Goal: Task Accomplishment & Management: Complete application form

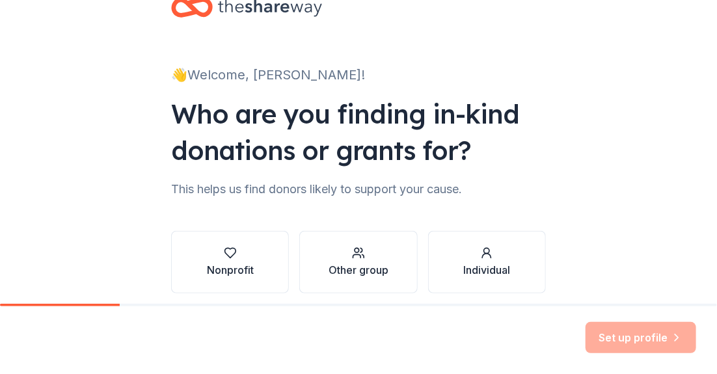
scroll to position [65, 0]
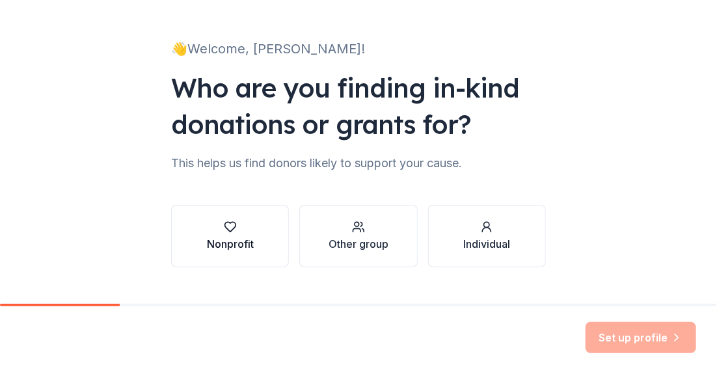
click at [228, 236] on div "Nonprofit" at bounding box center [230, 244] width 47 height 16
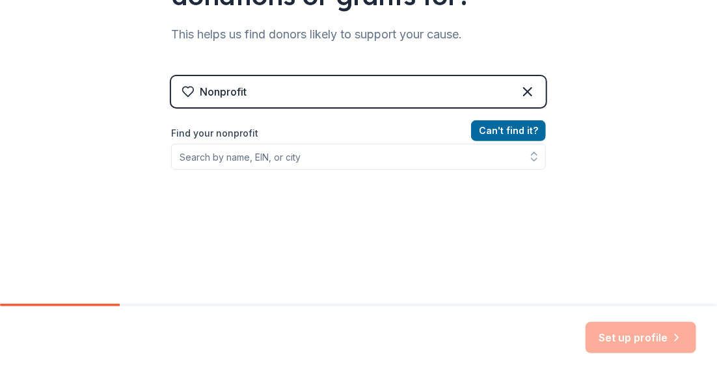
scroll to position [195, 0]
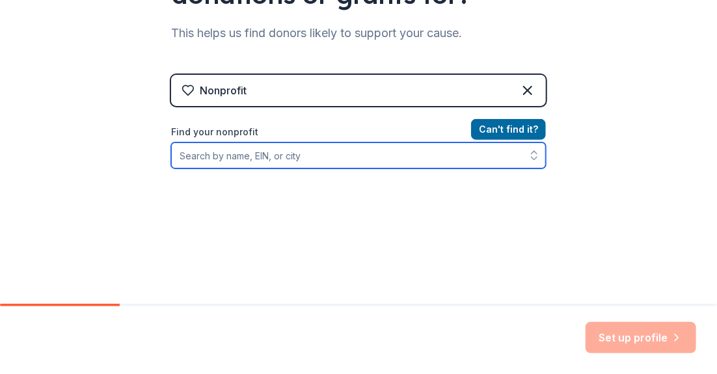
click at [253, 154] on input "Find your nonprofit" at bounding box center [358, 156] width 375 height 26
type input "W"
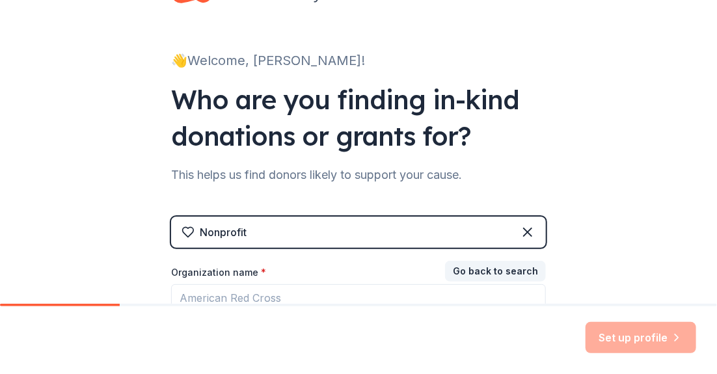
scroll to position [0, 0]
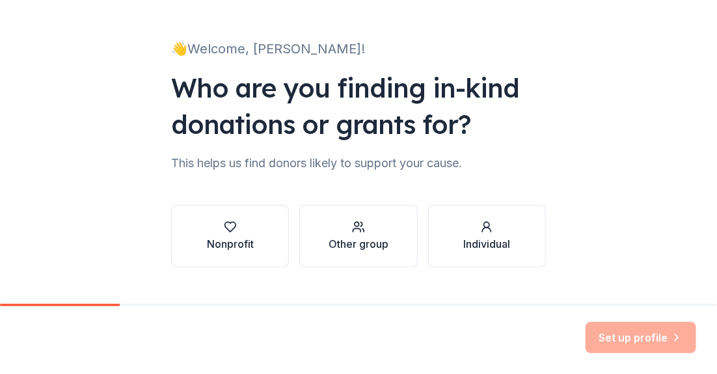
scroll to position [91, 0]
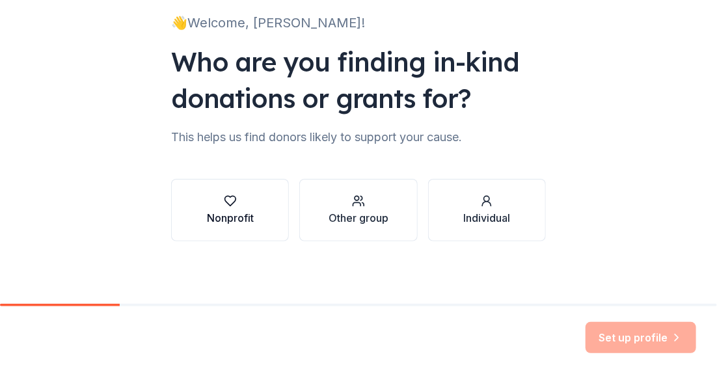
click at [217, 213] on div "Nonprofit" at bounding box center [230, 218] width 47 height 16
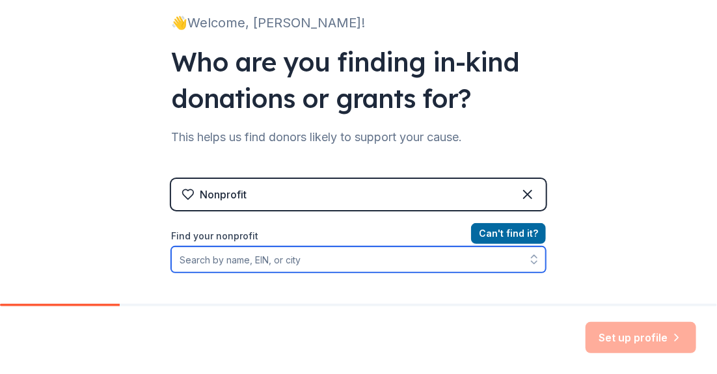
click at [287, 263] on input "Find your nonprofit" at bounding box center [358, 260] width 375 height 26
type input "Mercy Flight"
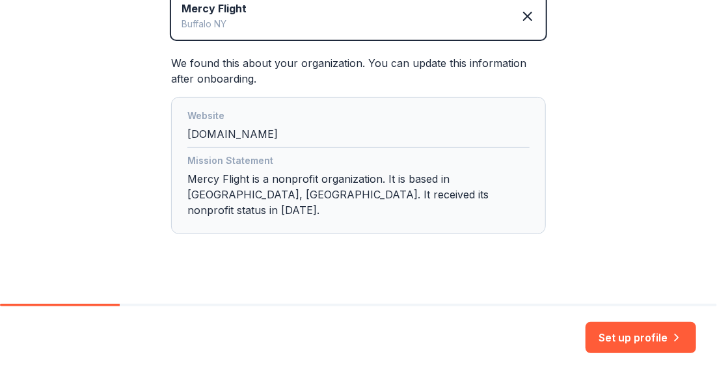
scroll to position [327, 0]
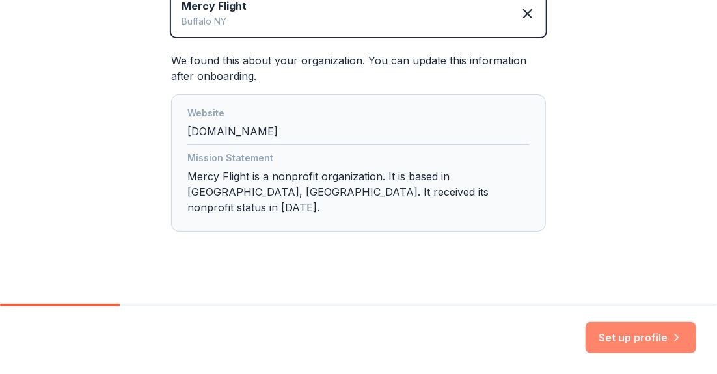
click at [627, 344] on button "Set up profile" at bounding box center [641, 337] width 111 height 31
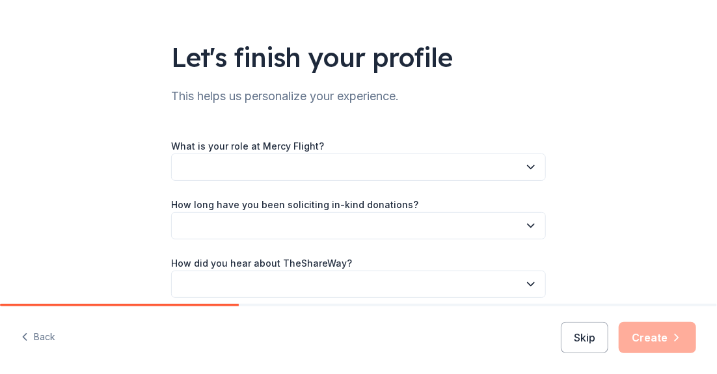
scroll to position [65, 0]
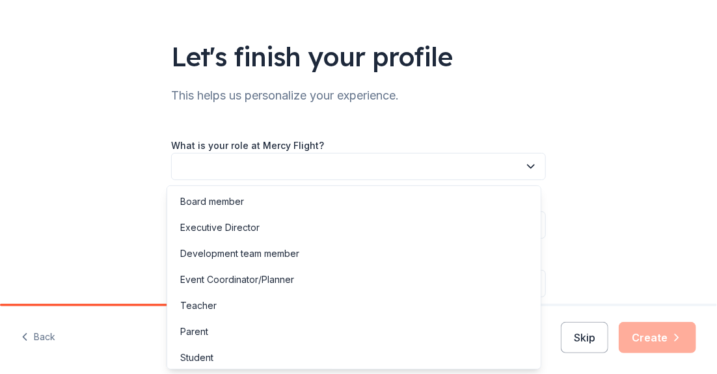
click at [525, 167] on icon "button" at bounding box center [531, 166] width 13 height 13
click at [246, 282] on div "Event Coordinator/Planner" at bounding box center [237, 280] width 114 height 16
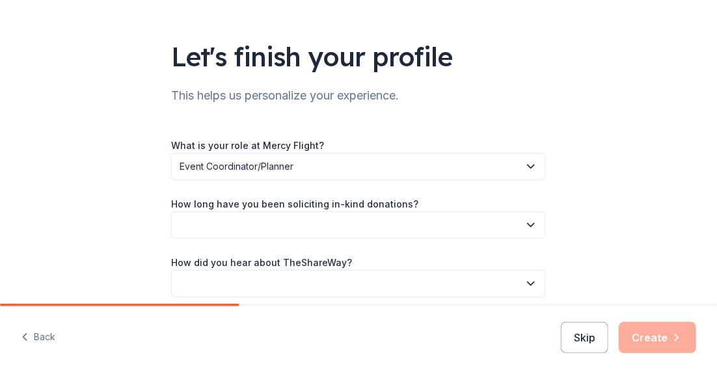
click at [527, 228] on icon "button" at bounding box center [531, 225] width 13 height 13
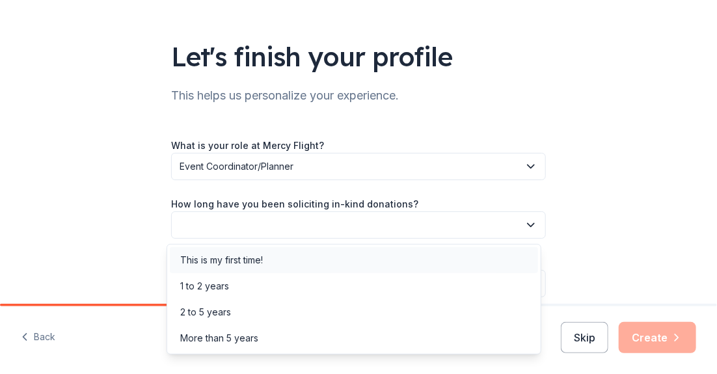
click at [226, 265] on div "This is my first time!" at bounding box center [221, 261] width 83 height 16
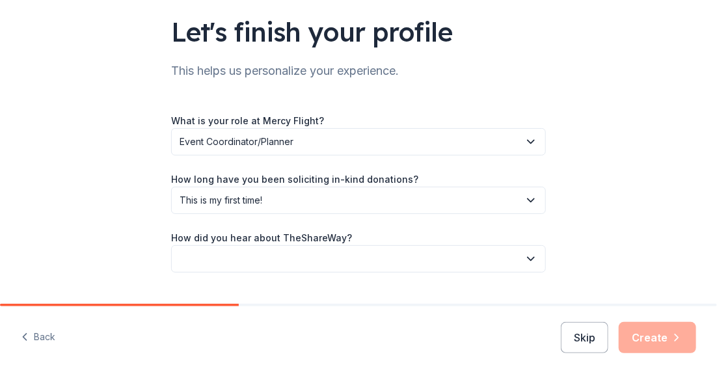
scroll to position [120, 0]
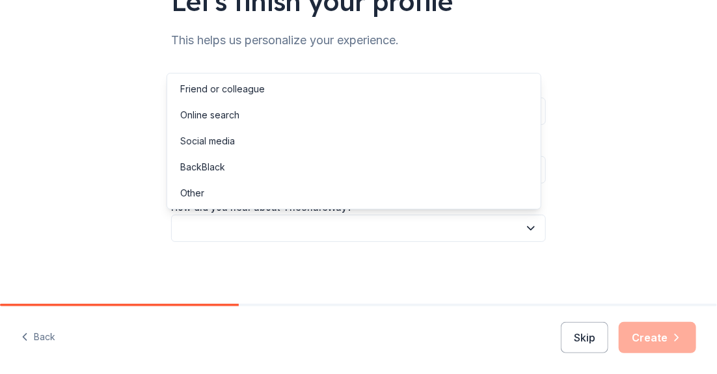
click at [528, 227] on icon "button" at bounding box center [531, 228] width 7 height 3
click at [198, 197] on div "Other" at bounding box center [192, 193] width 24 height 16
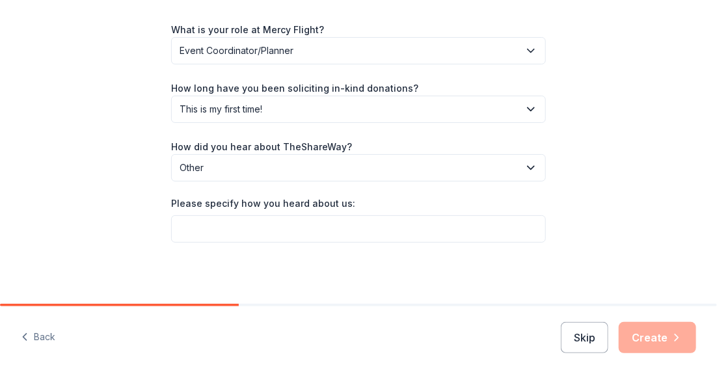
scroll to position [182, 0]
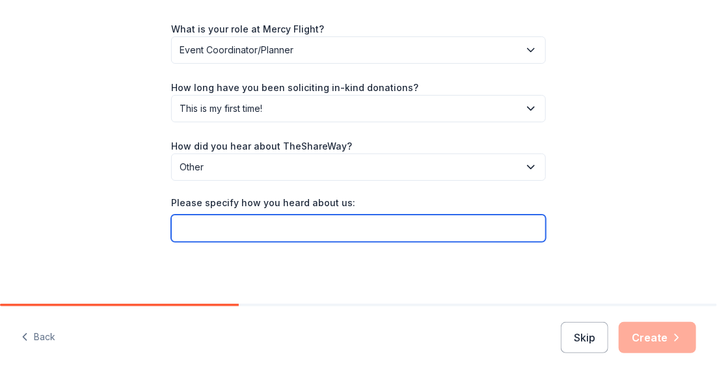
click at [240, 230] on input "Please specify how you heard about us:" at bounding box center [358, 228] width 375 height 27
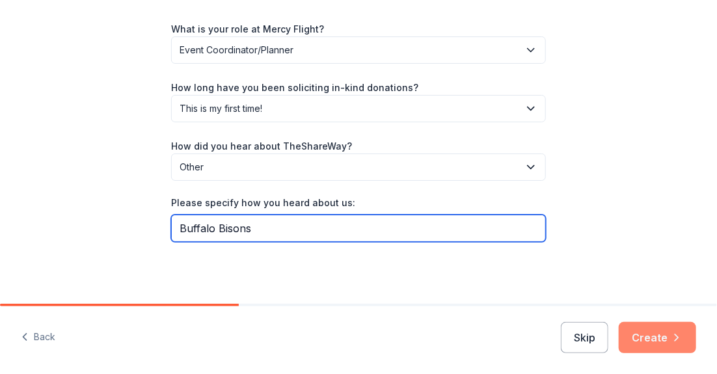
type input "Buffalo Bisons"
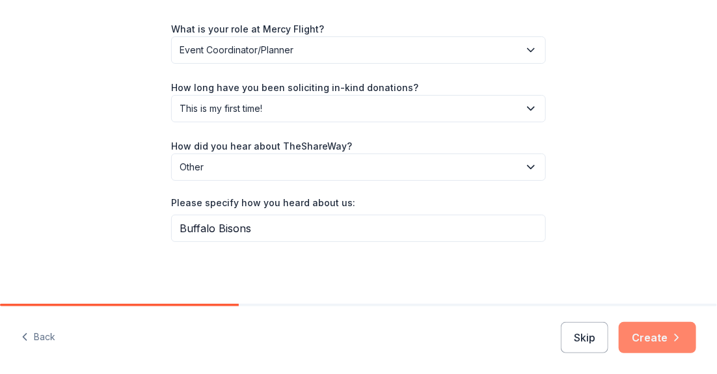
click at [633, 329] on button "Create" at bounding box center [657, 337] width 77 height 31
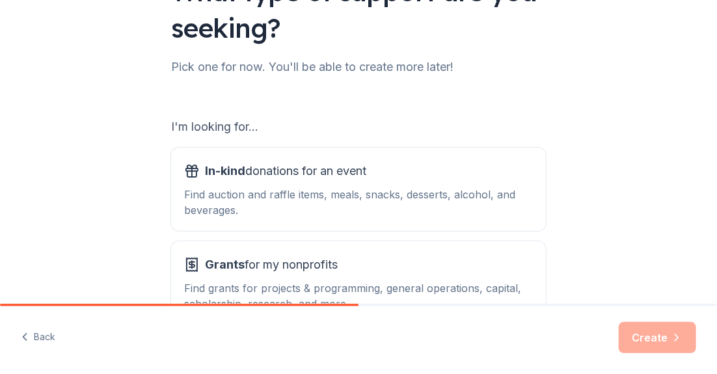
scroll to position [195, 0]
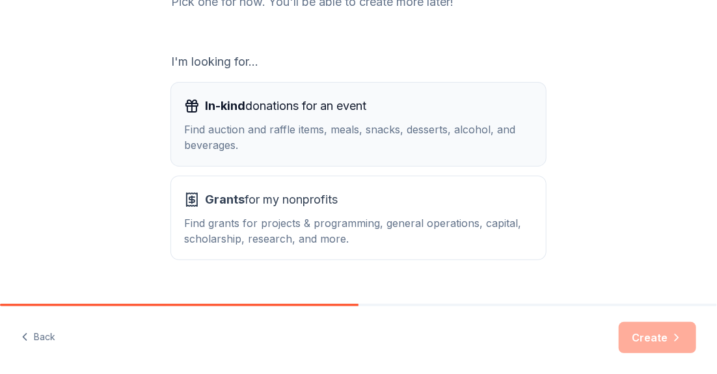
click at [310, 153] on button "In-kind donations for an event Find auction and raffle items, meals, snacks, de…" at bounding box center [358, 124] width 375 height 83
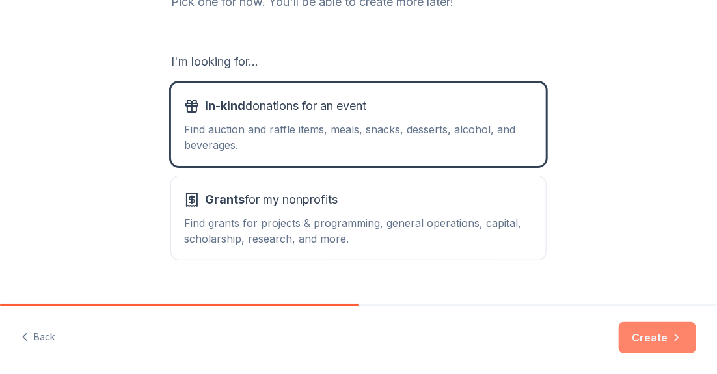
click at [661, 332] on button "Create" at bounding box center [657, 337] width 77 height 31
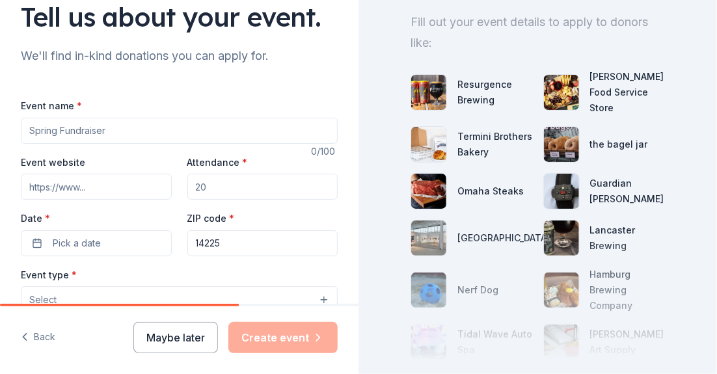
scroll to position [130, 0]
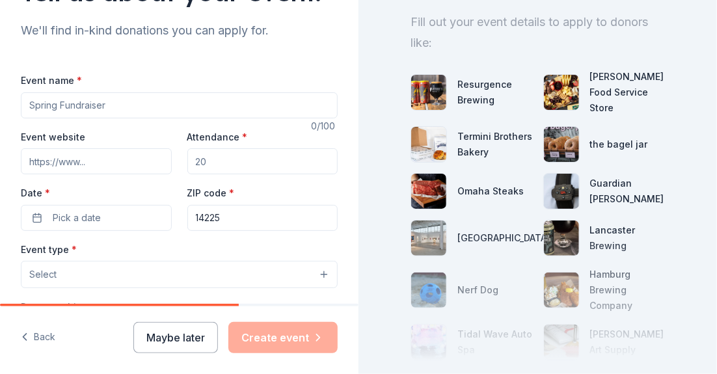
click at [134, 101] on input "Event name *" at bounding box center [179, 105] width 317 height 26
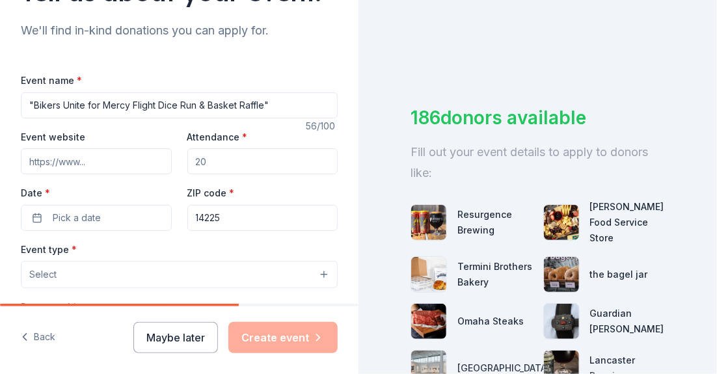
scroll to position [0, 0]
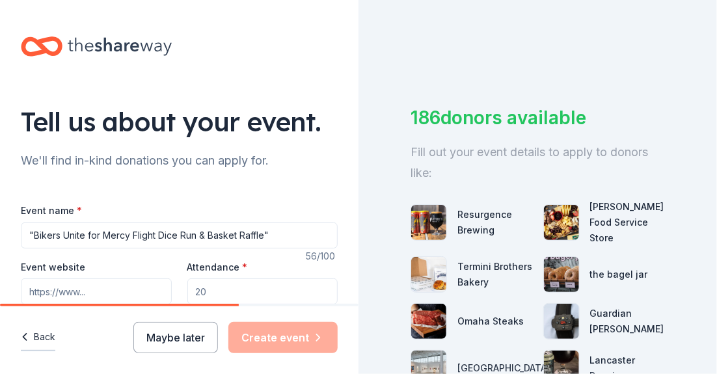
type input ""Bikers Unite for Mercy Flight Dice Run & Basket Raffle""
click at [42, 339] on button "Back" at bounding box center [38, 337] width 34 height 27
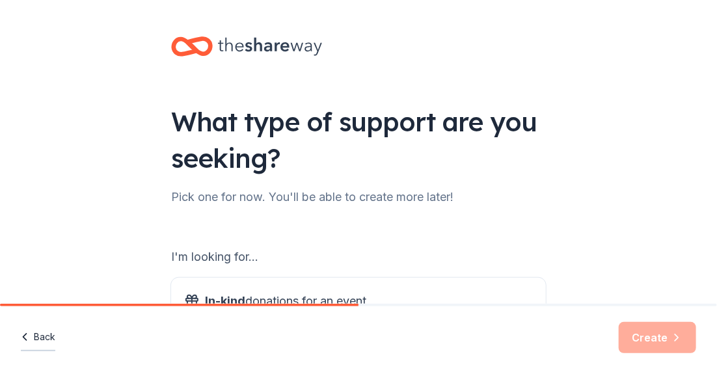
click at [41, 338] on button "Back" at bounding box center [38, 337] width 34 height 27
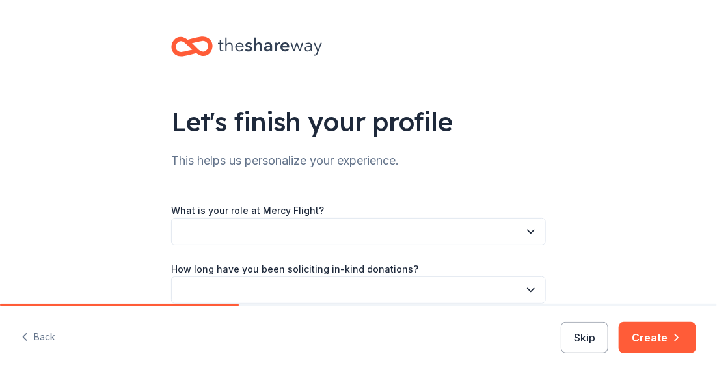
click at [41, 338] on button "Back" at bounding box center [38, 337] width 34 height 27
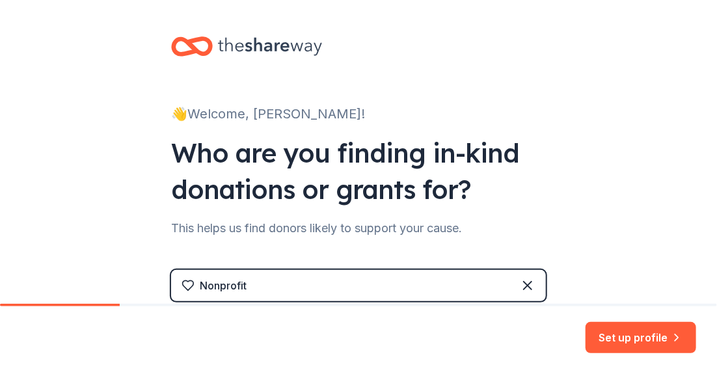
click at [41, 338] on div "Set up profile" at bounding box center [358, 341] width 717 height 68
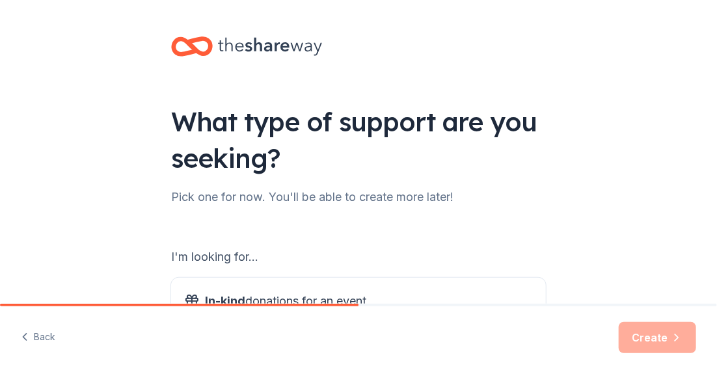
click at [244, 47] on icon at bounding box center [270, 47] width 104 height 18
click at [36, 342] on button "Back" at bounding box center [38, 337] width 34 height 27
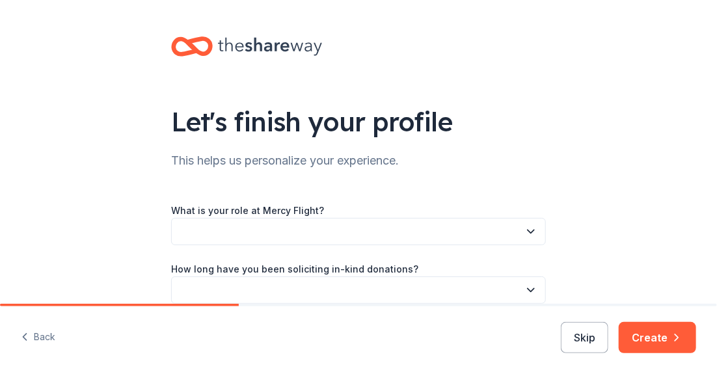
click at [34, 342] on button "Back" at bounding box center [38, 337] width 34 height 27
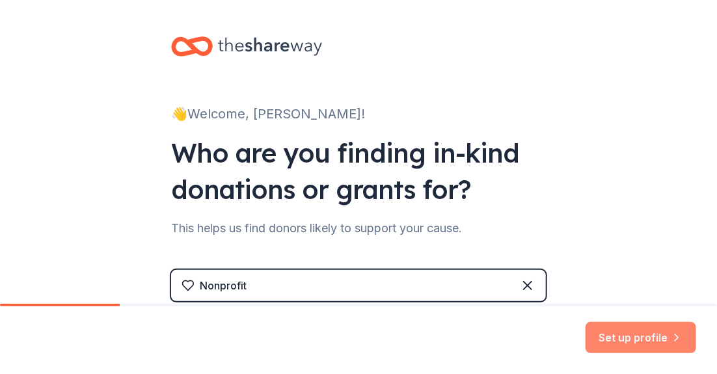
click at [620, 340] on button "Set up profile" at bounding box center [641, 337] width 111 height 31
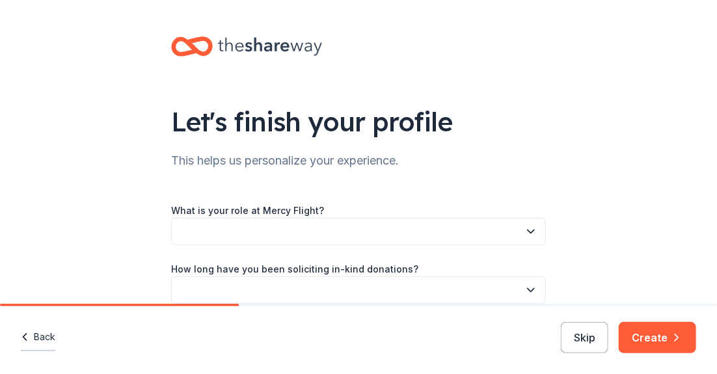
click at [46, 335] on button "Back" at bounding box center [38, 337] width 34 height 27
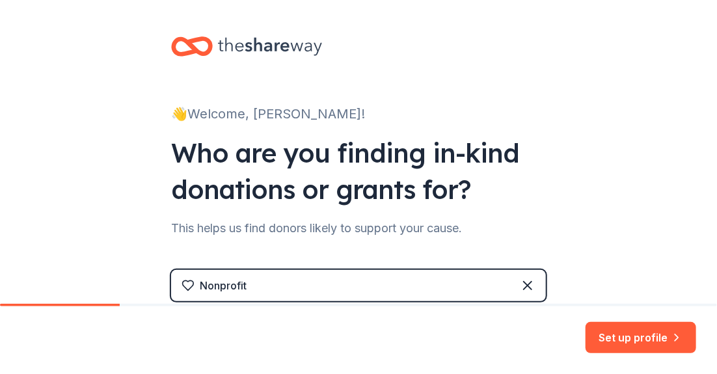
click at [46, 335] on div "Set up profile" at bounding box center [358, 341] width 717 height 68
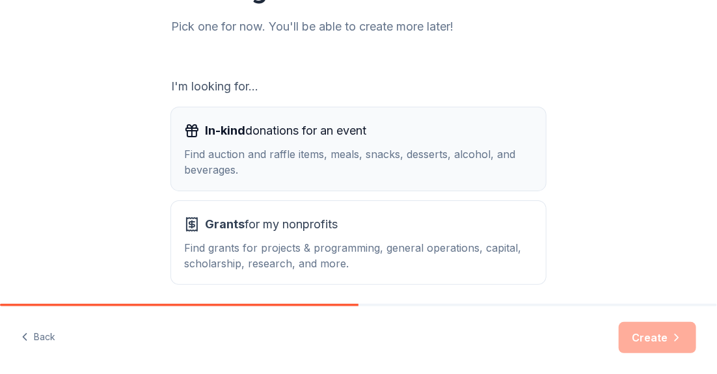
scroll to position [195, 0]
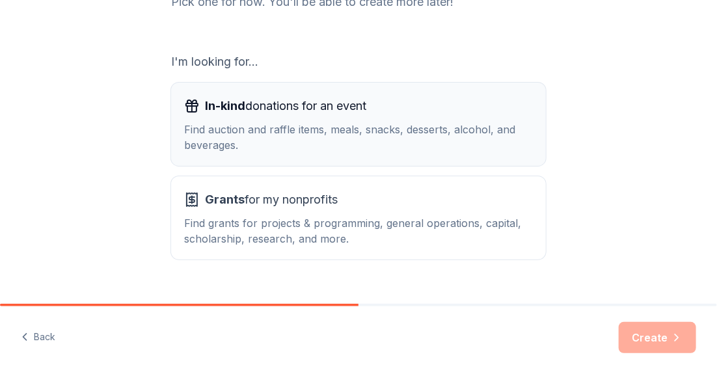
click at [276, 120] on div "In-kind donations for an event Find auction and raffle items, meals, snacks, de…" at bounding box center [358, 124] width 349 height 57
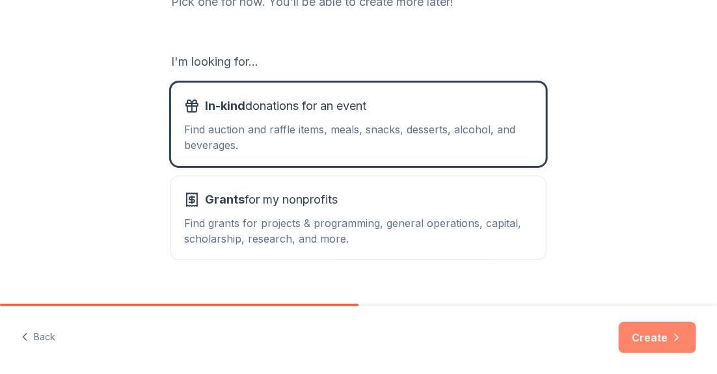
click at [655, 336] on button "Create" at bounding box center [657, 337] width 77 height 31
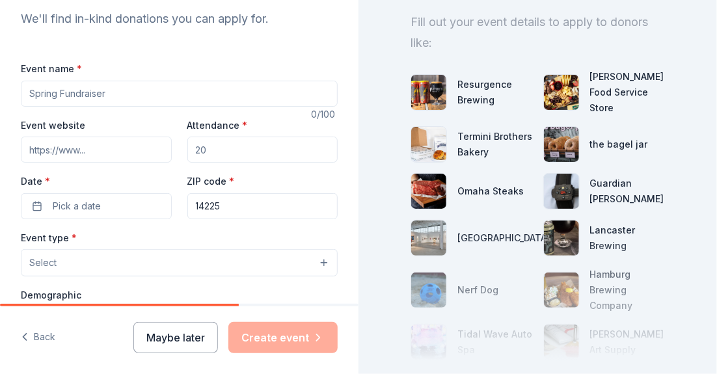
scroll to position [130, 0]
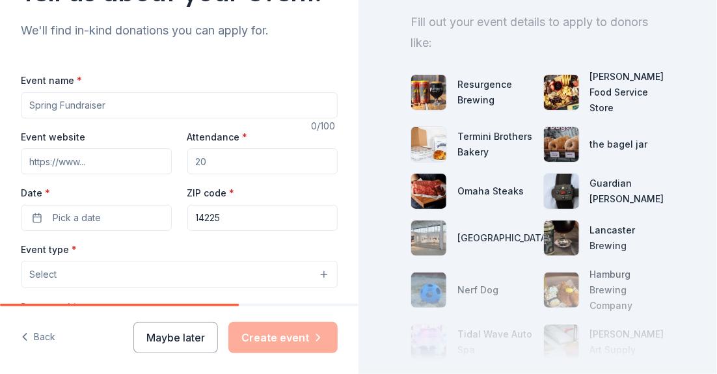
click at [130, 104] on input "Event name *" at bounding box center [179, 105] width 317 height 26
type input ""Bikers Unite for Mercy Flight Dice Run & Basket Raffle""
click at [247, 159] on input "Attendance *" at bounding box center [262, 161] width 151 height 26
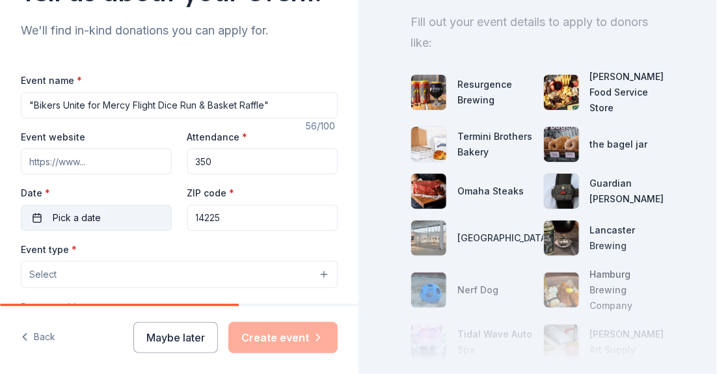
type input "350"
click at [115, 217] on button "Pick a date" at bounding box center [96, 218] width 151 height 26
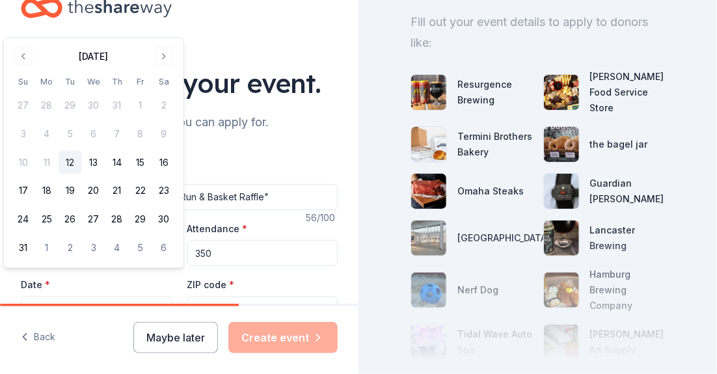
scroll to position [65, 0]
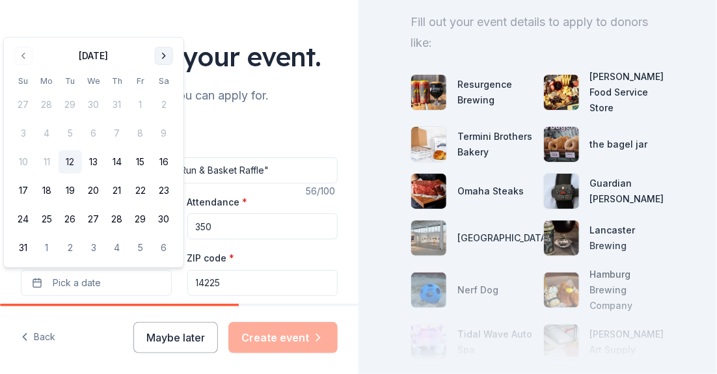
click at [161, 54] on button "Go to next month" at bounding box center [164, 56] width 18 height 18
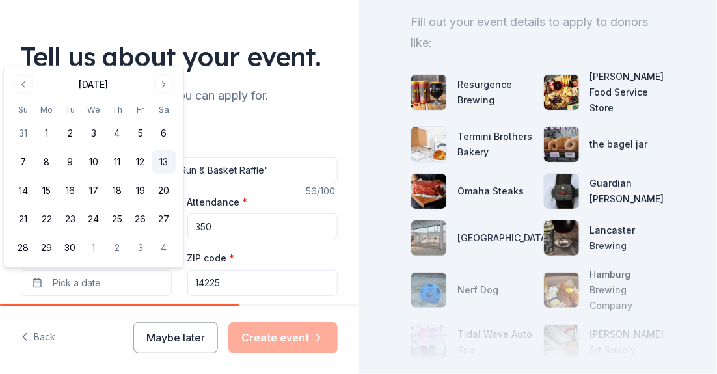
click at [163, 163] on button "13" at bounding box center [163, 161] width 23 height 23
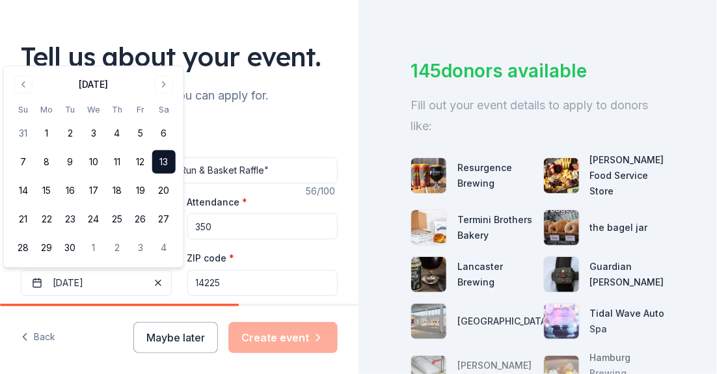
scroll to position [130, 0]
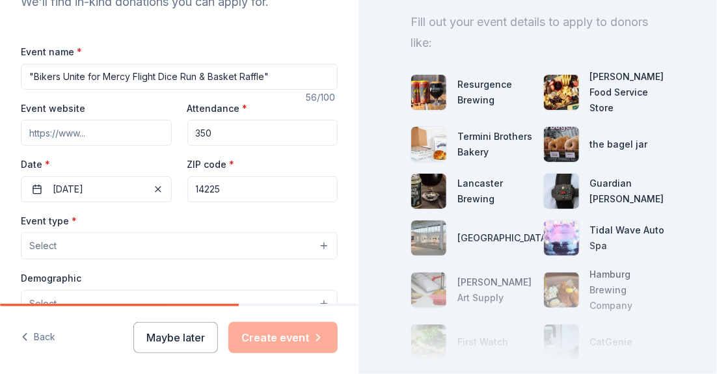
scroll to position [195, 0]
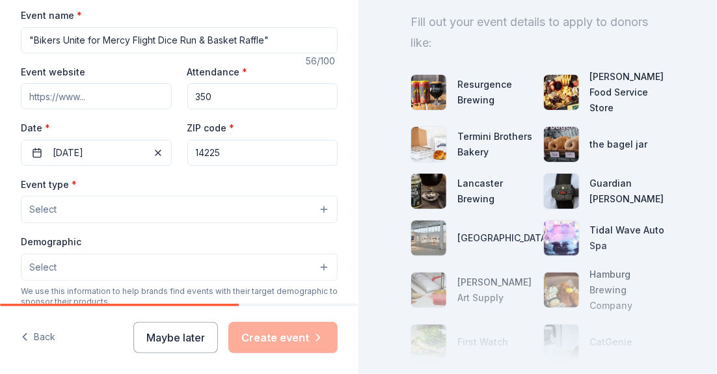
click at [239, 156] on input "14225" at bounding box center [262, 153] width 151 height 26
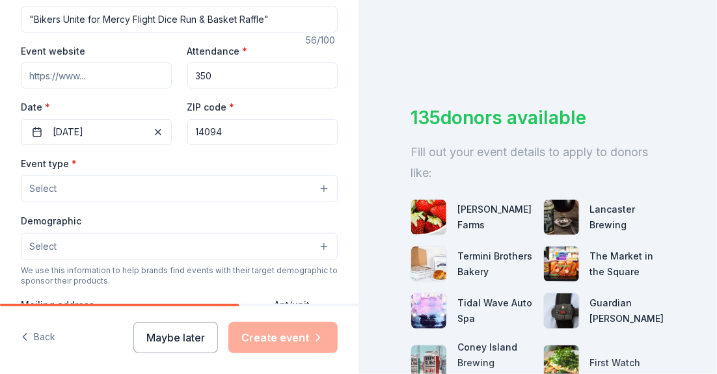
scroll to position [260, 0]
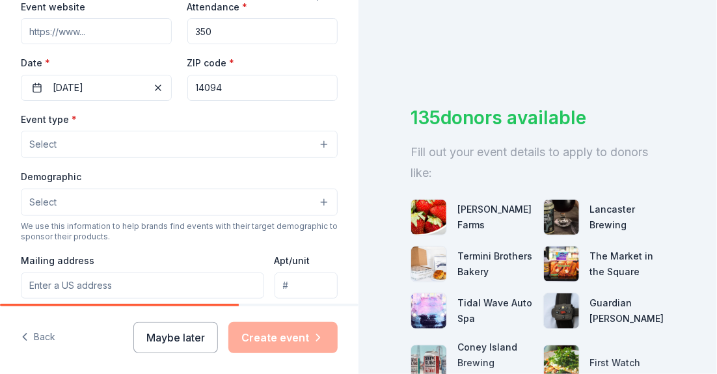
type input "14094"
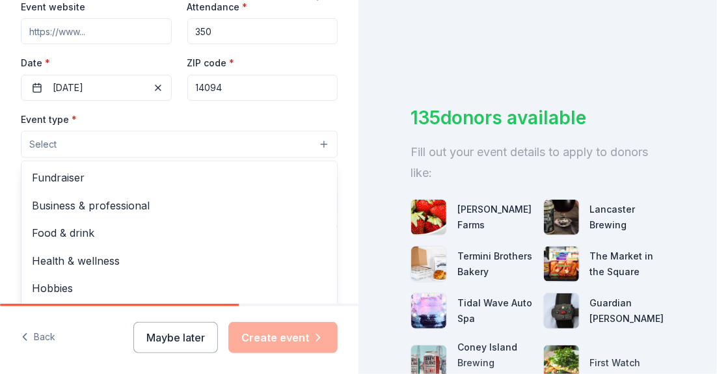
click at [128, 143] on button "Select" at bounding box center [179, 144] width 317 height 27
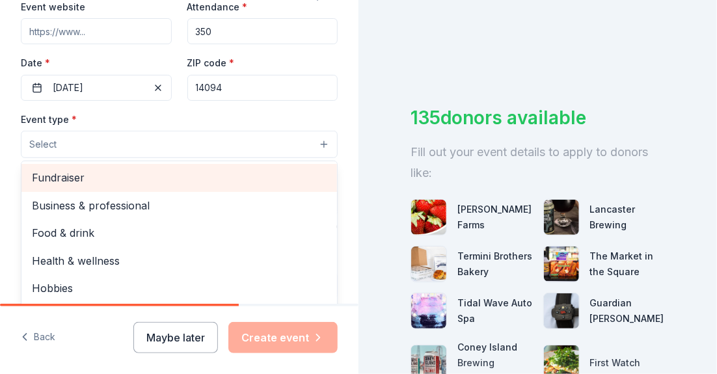
click at [75, 180] on span "Fundraiser" at bounding box center [179, 177] width 295 height 17
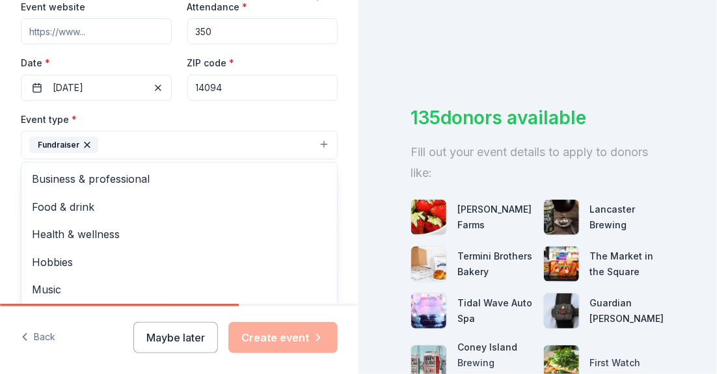
click at [344, 203] on div "Tell us about your event. We'll find in-kind donations you can apply for. Event…" at bounding box center [179, 174] width 359 height 868
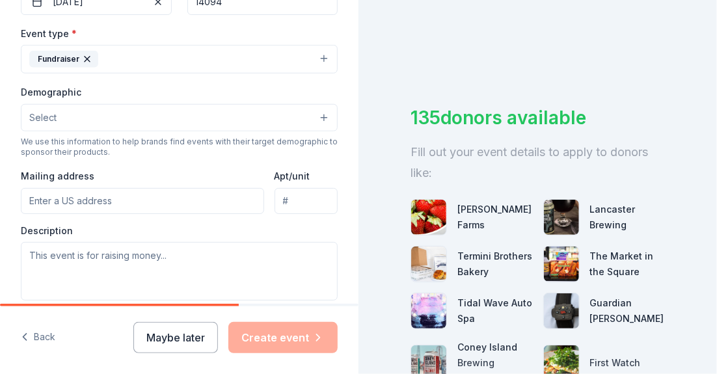
scroll to position [391, 0]
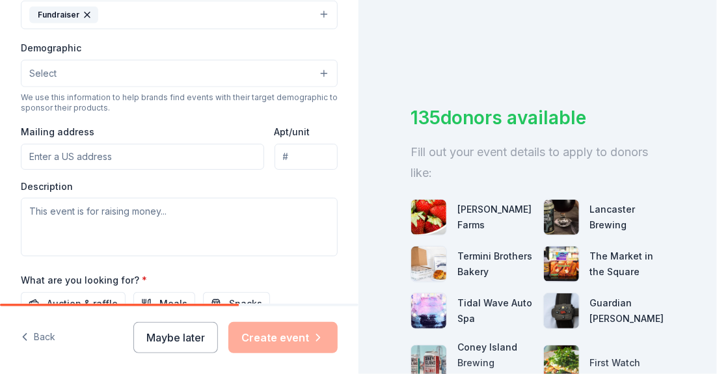
click at [294, 76] on button "Select" at bounding box center [179, 73] width 317 height 27
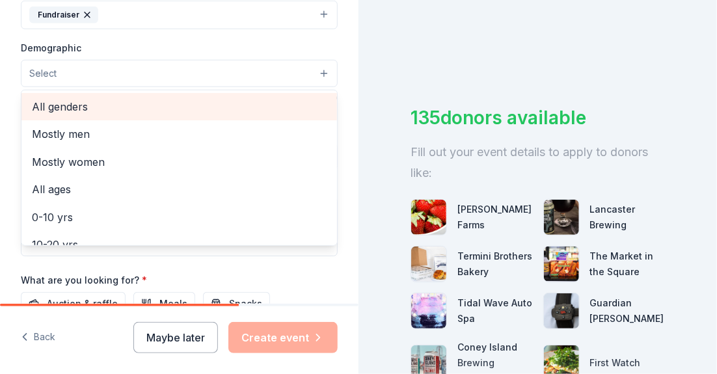
click at [82, 107] on span "All genders" at bounding box center [179, 106] width 295 height 17
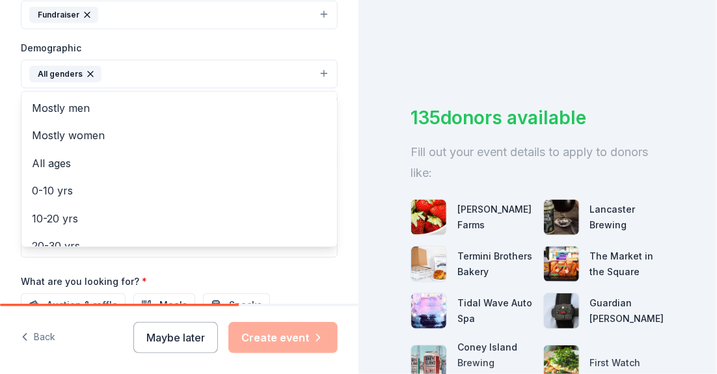
click at [337, 140] on div "Tell us about your event. We'll find in-kind donations you can apply for. Event…" at bounding box center [179, 43] width 359 height 869
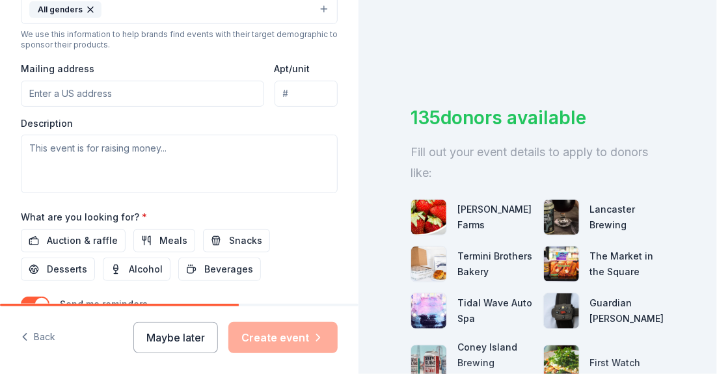
scroll to position [456, 0]
click at [106, 96] on input "Mailing address" at bounding box center [142, 93] width 243 height 26
type input "25 Ambleside Dr."
click at [322, 96] on input "Po Box 499" at bounding box center [306, 93] width 63 height 26
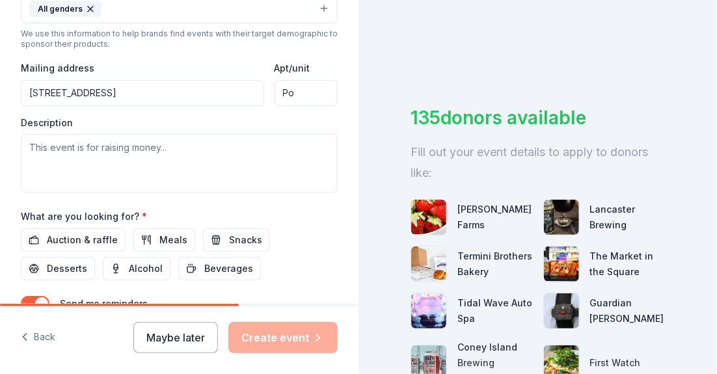
type input "P"
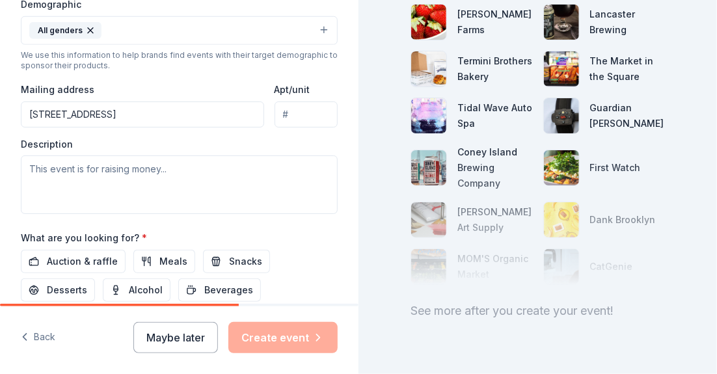
scroll to position [499, 0]
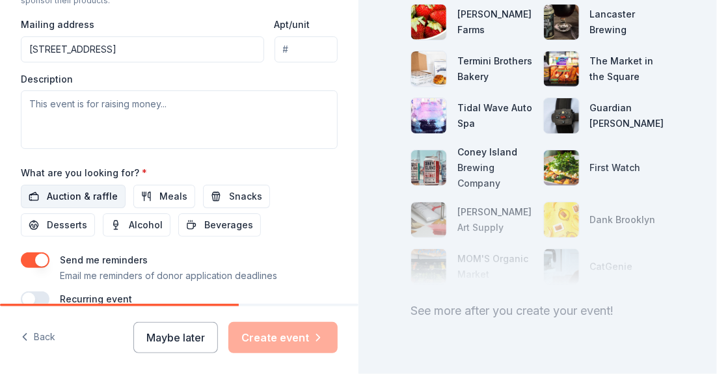
click at [68, 192] on span "Auction & raffle" at bounding box center [82, 197] width 71 height 16
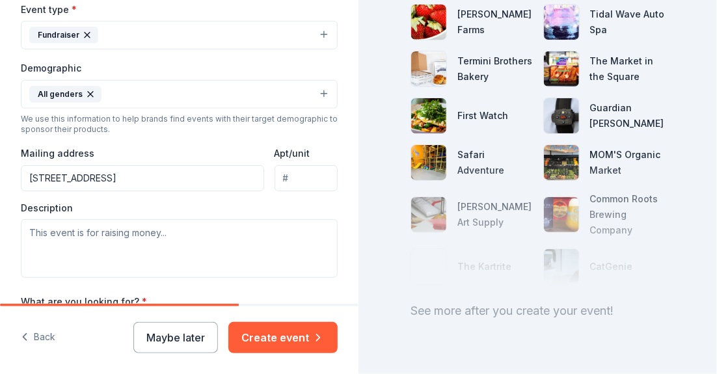
scroll to position [391, 0]
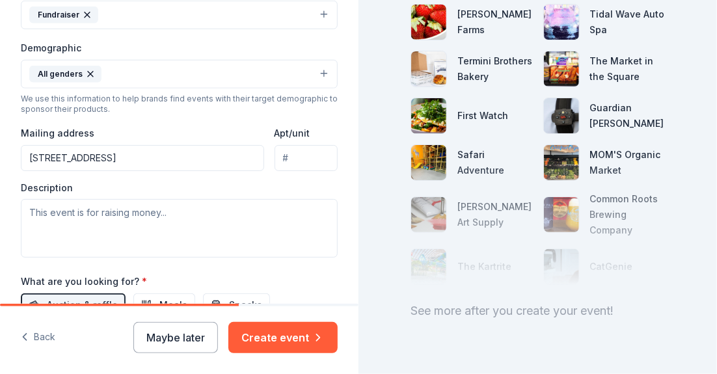
click at [178, 154] on input "25 Ambleside Dr." at bounding box center [142, 158] width 243 height 26
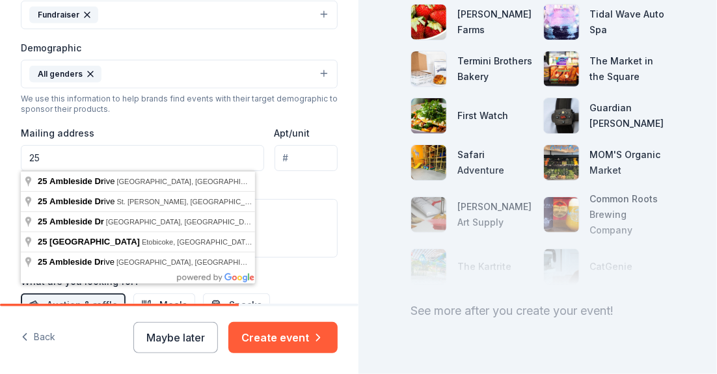
type input "2"
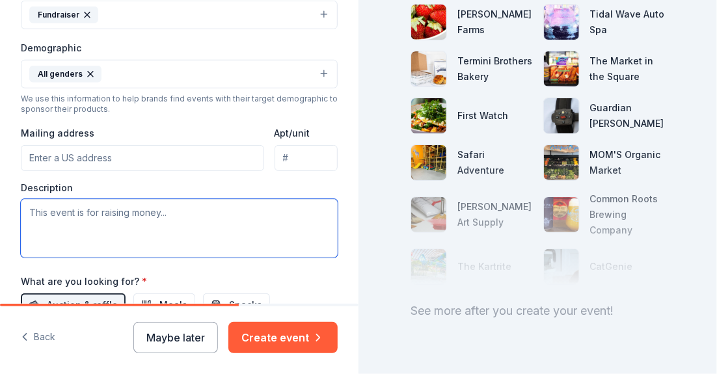
click at [130, 213] on textarea at bounding box center [179, 228] width 317 height 59
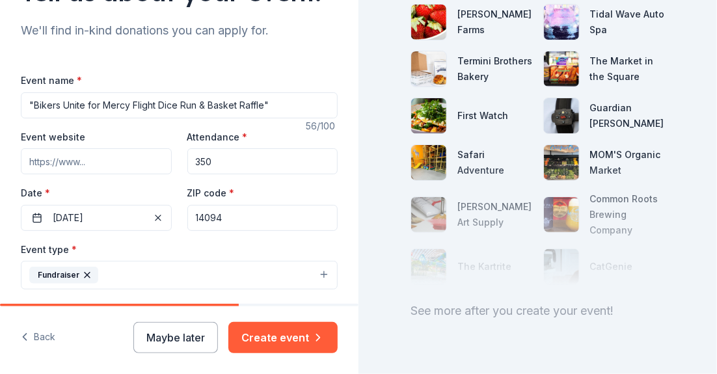
scroll to position [195, 0]
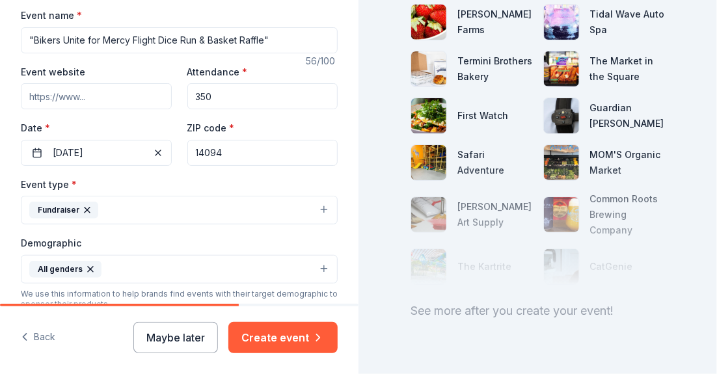
type textarea "please see attached"
click at [242, 152] on input "14094" at bounding box center [262, 153] width 151 height 26
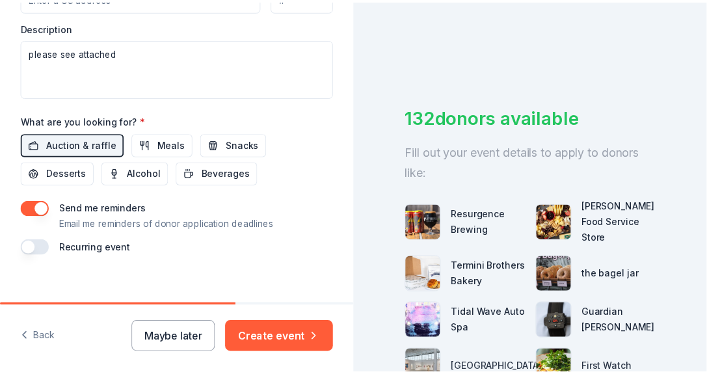
scroll to position [564, 0]
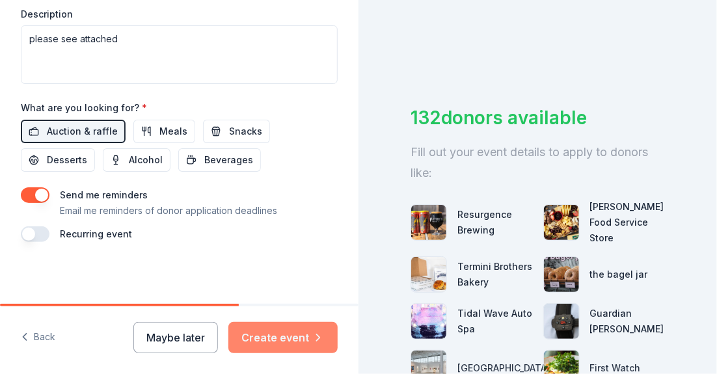
type input "14225"
click at [273, 340] on button "Create event" at bounding box center [282, 337] width 109 height 31
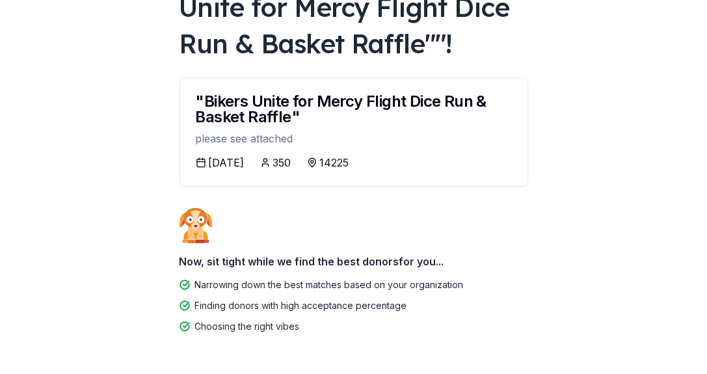
scroll to position [176, 0]
